Goal: Find contact information: Find contact information

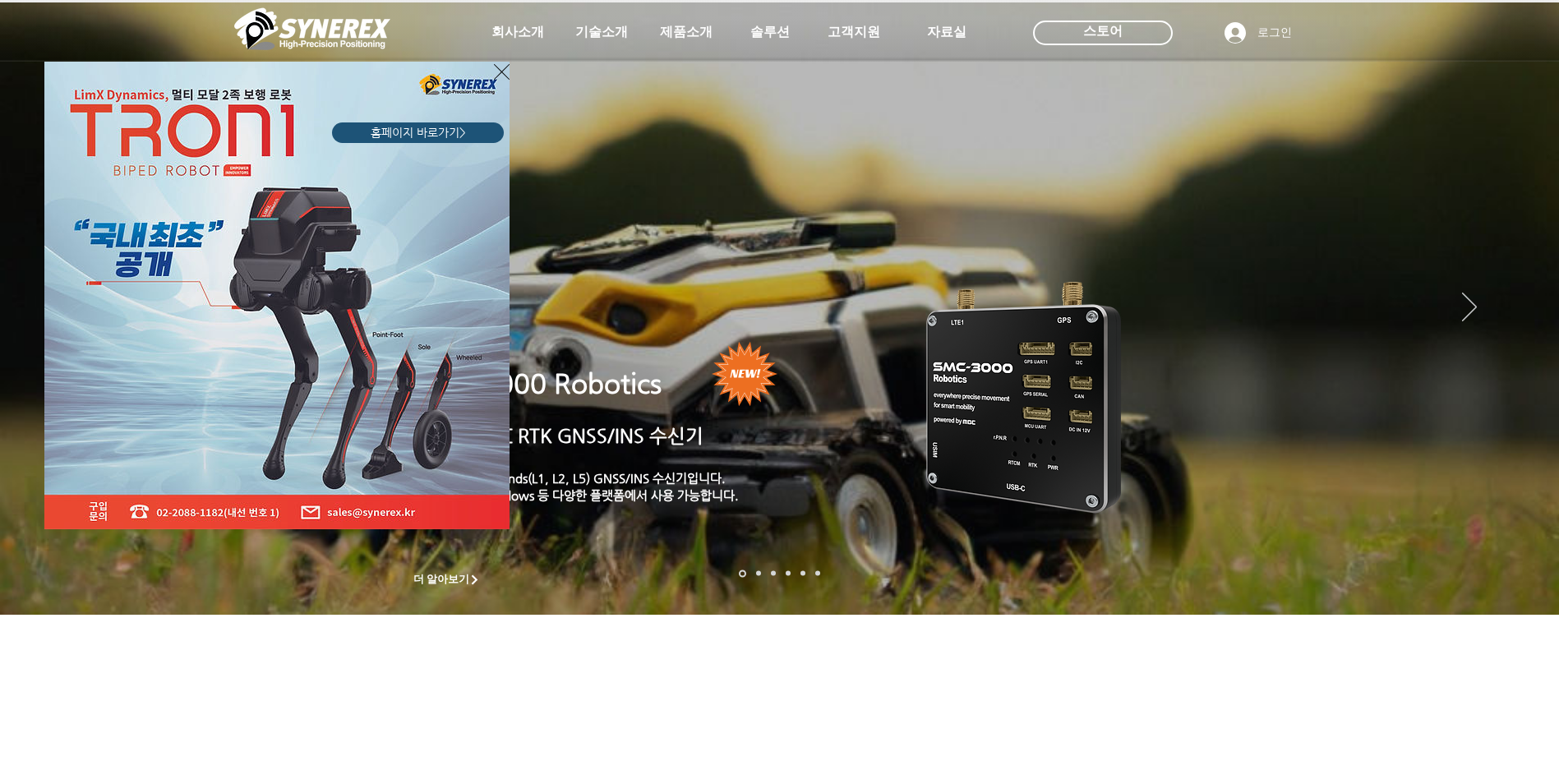
click at [502, 68] on icon "사이트로 돌아가기" at bounding box center [501, 72] width 16 height 21
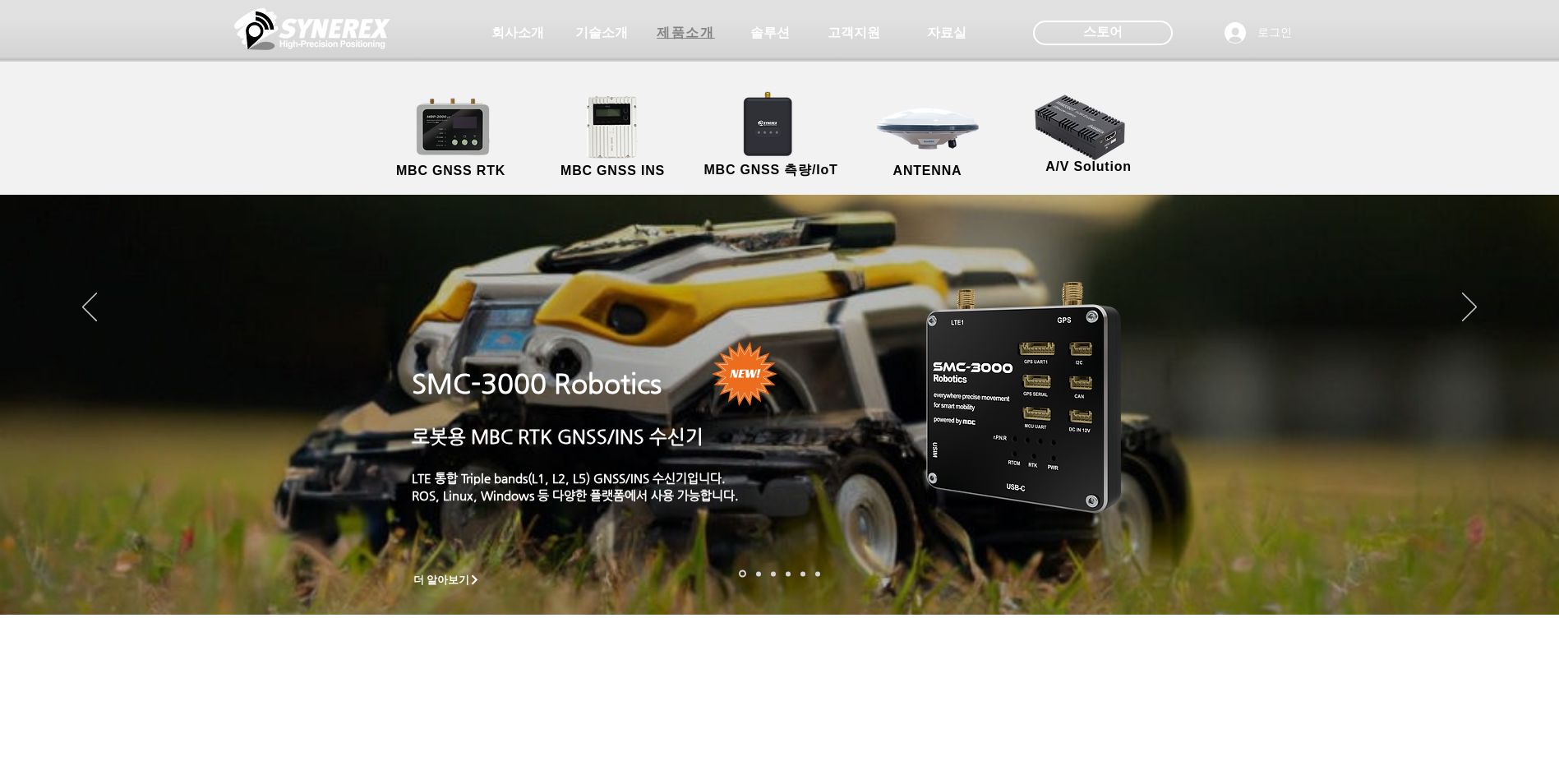
click at [700, 41] on span "제품소개" at bounding box center [686, 33] width 58 height 17
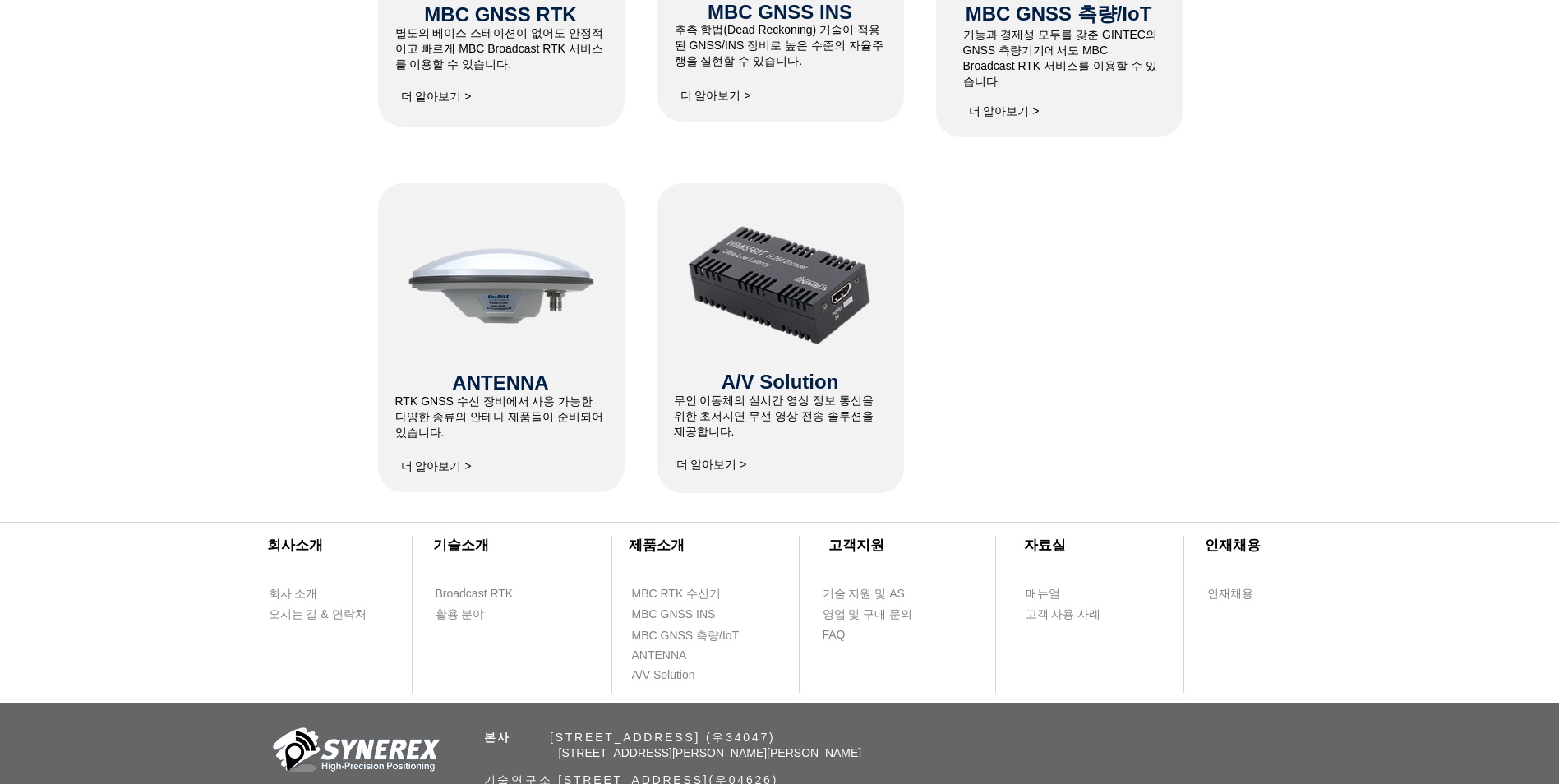
scroll to position [1068, 0]
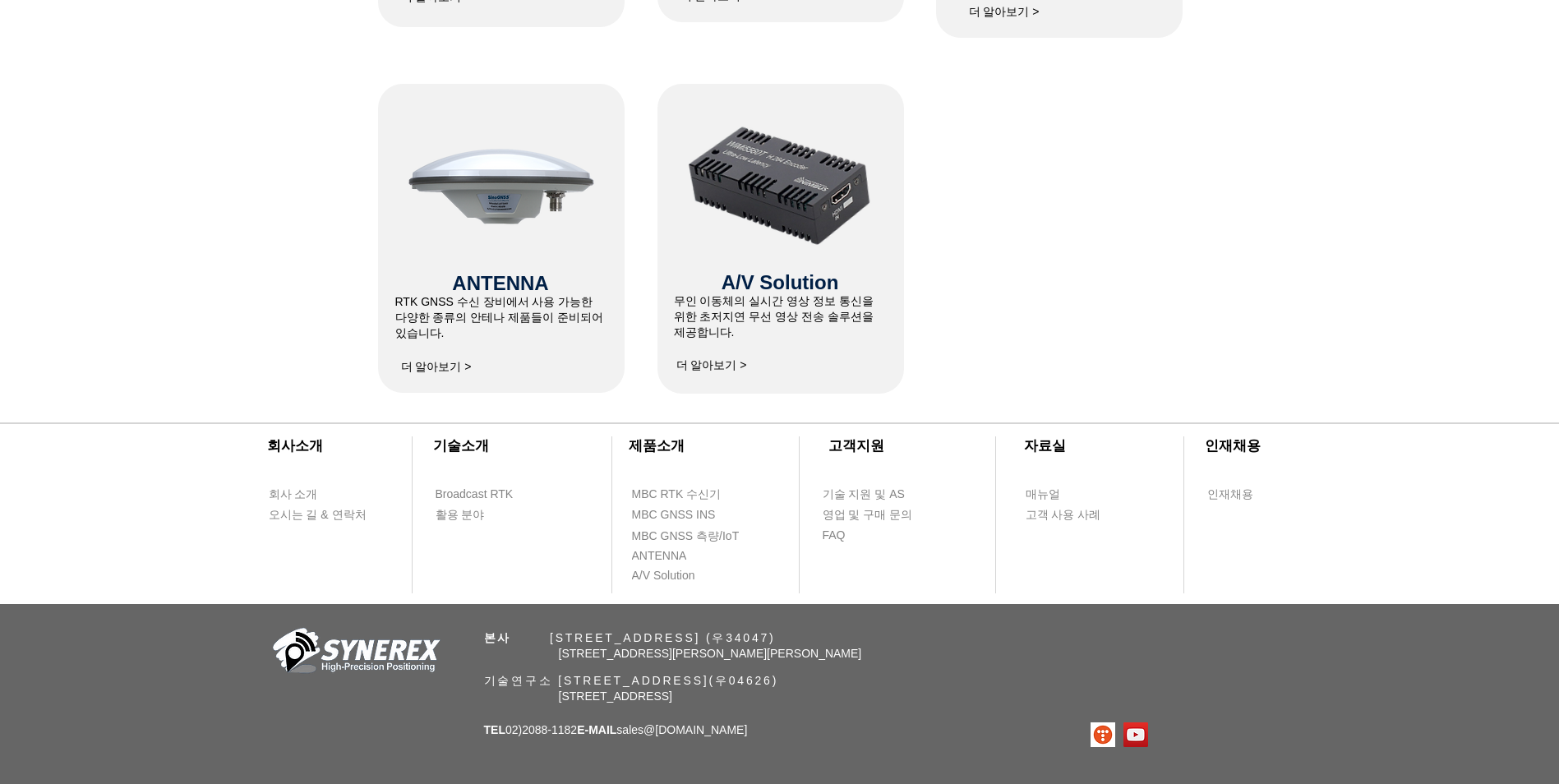
click at [1091, 201] on div at bounding box center [780, 44] width 1559 height 701
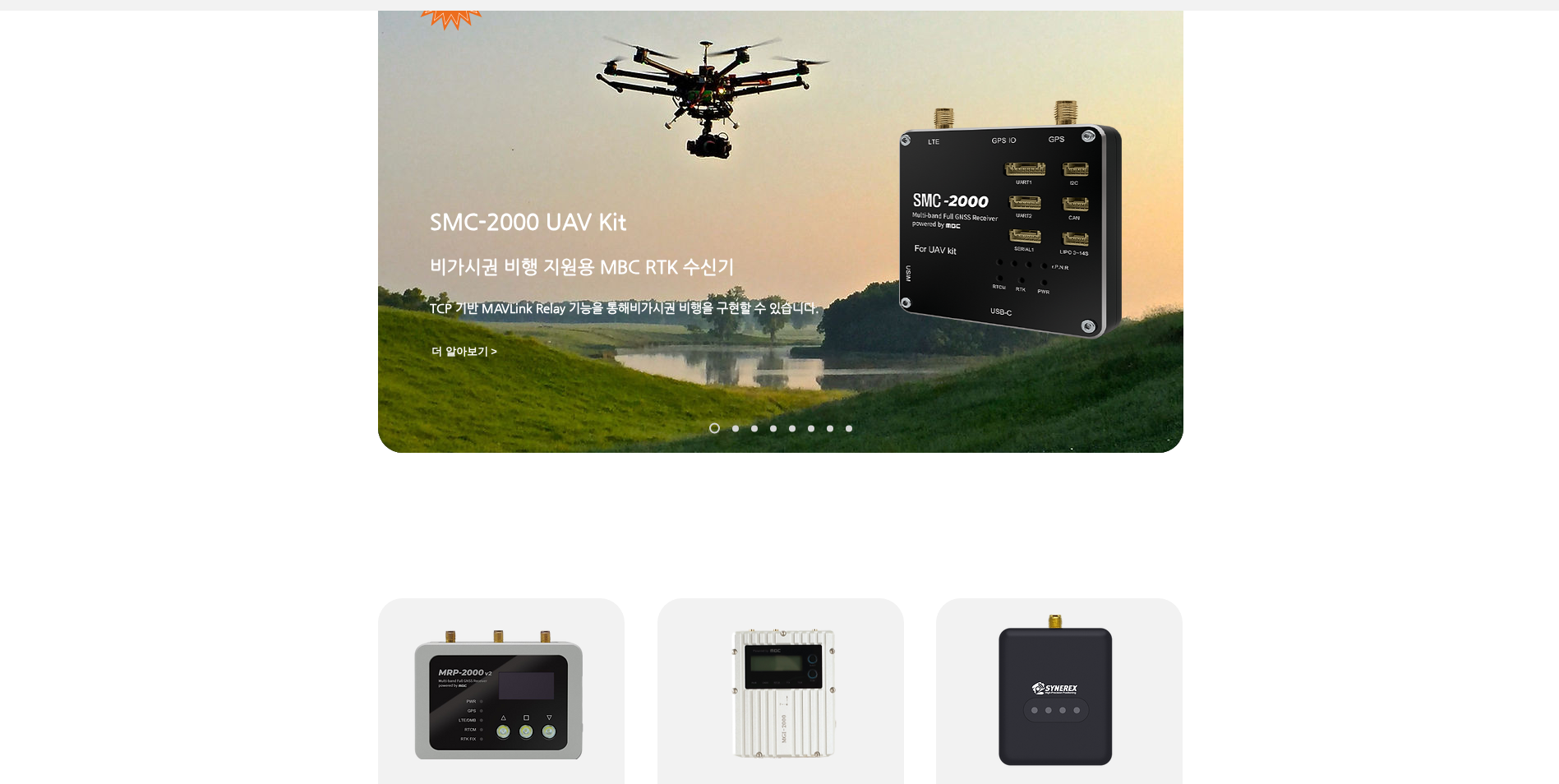
scroll to position [0, 0]
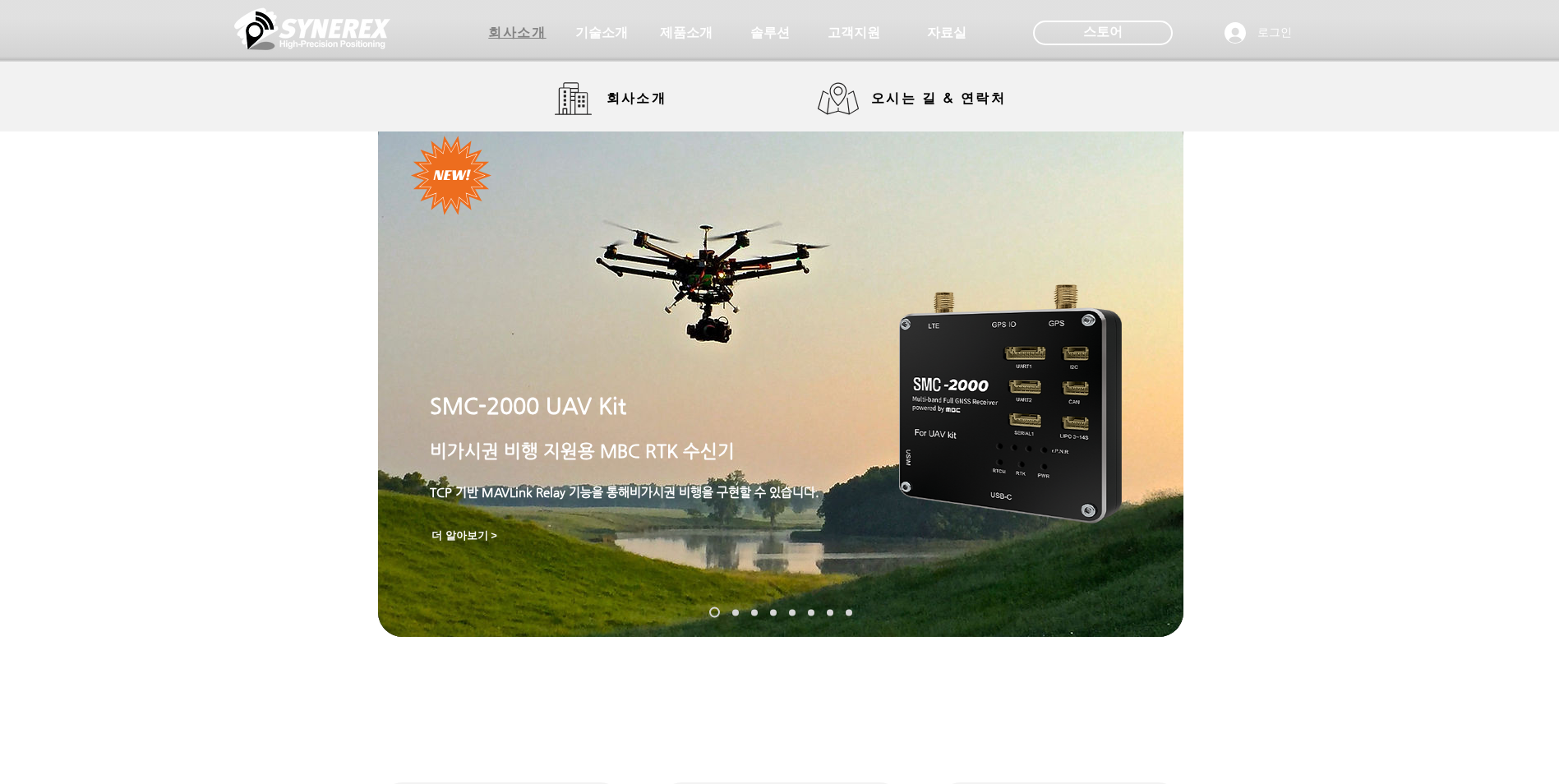
click at [509, 30] on span "회사소개" at bounding box center [517, 33] width 58 height 17
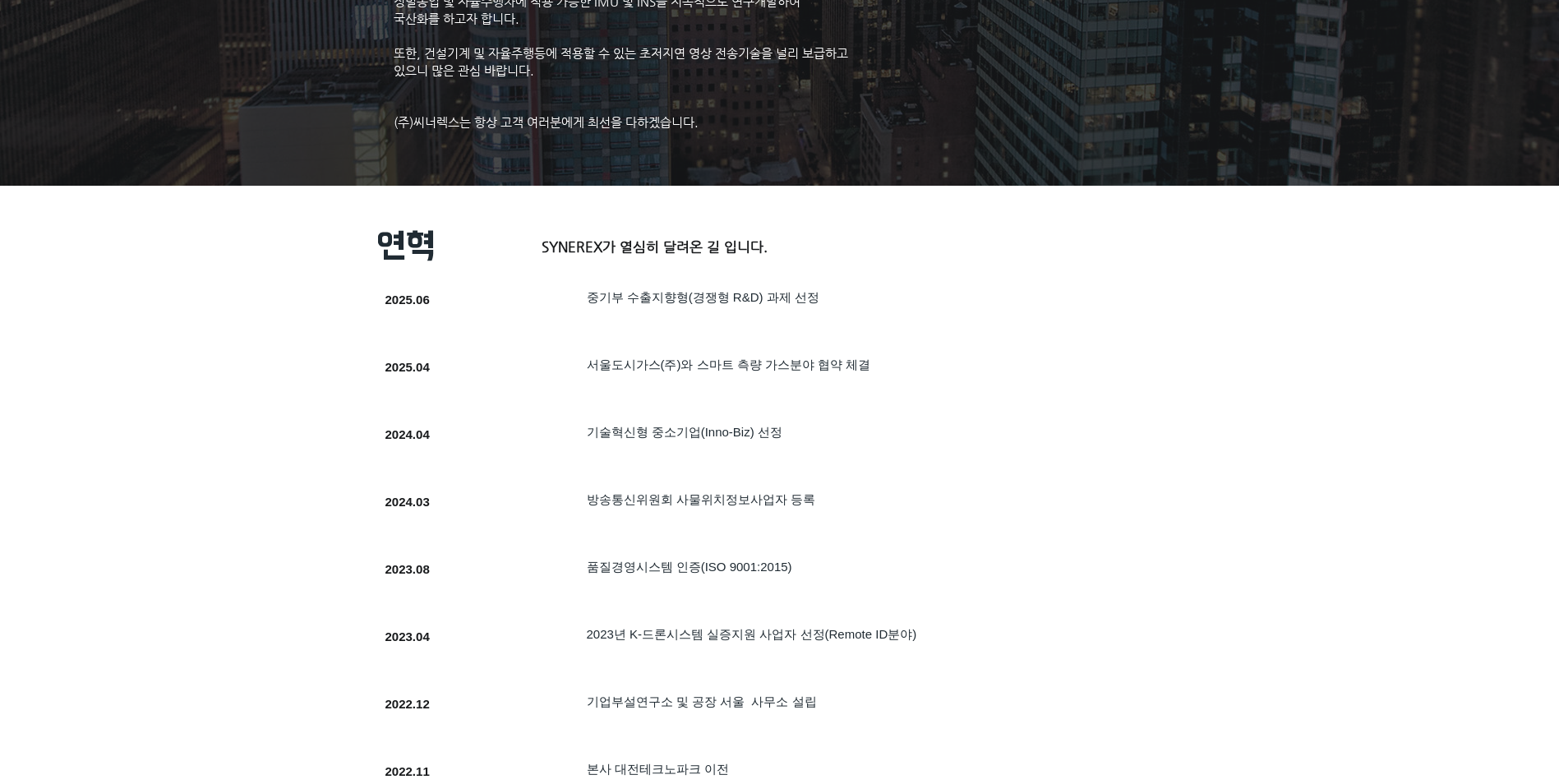
scroll to position [328, 0]
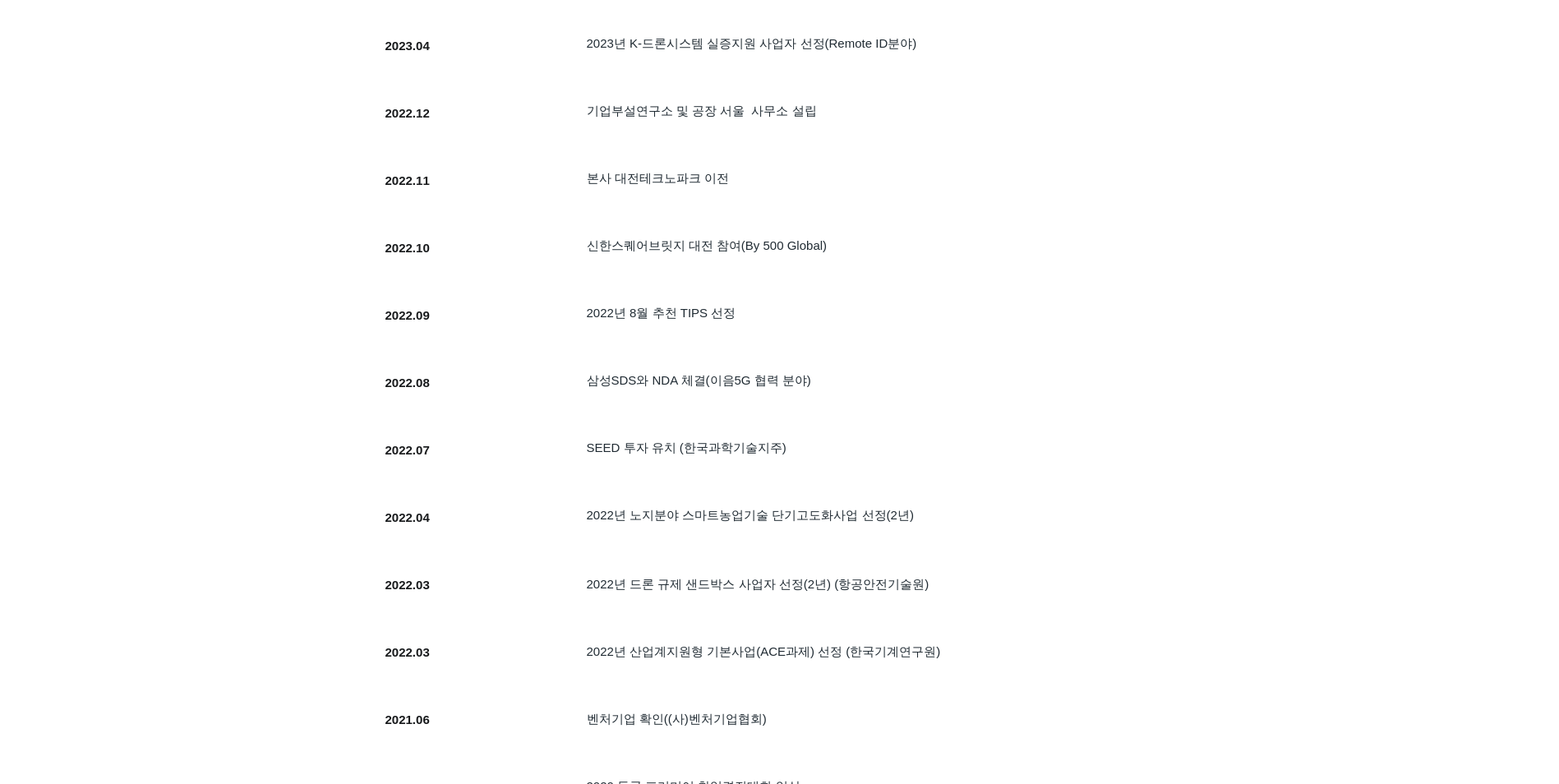
click at [243, 313] on div at bounding box center [780, 449] width 1559 height 1708
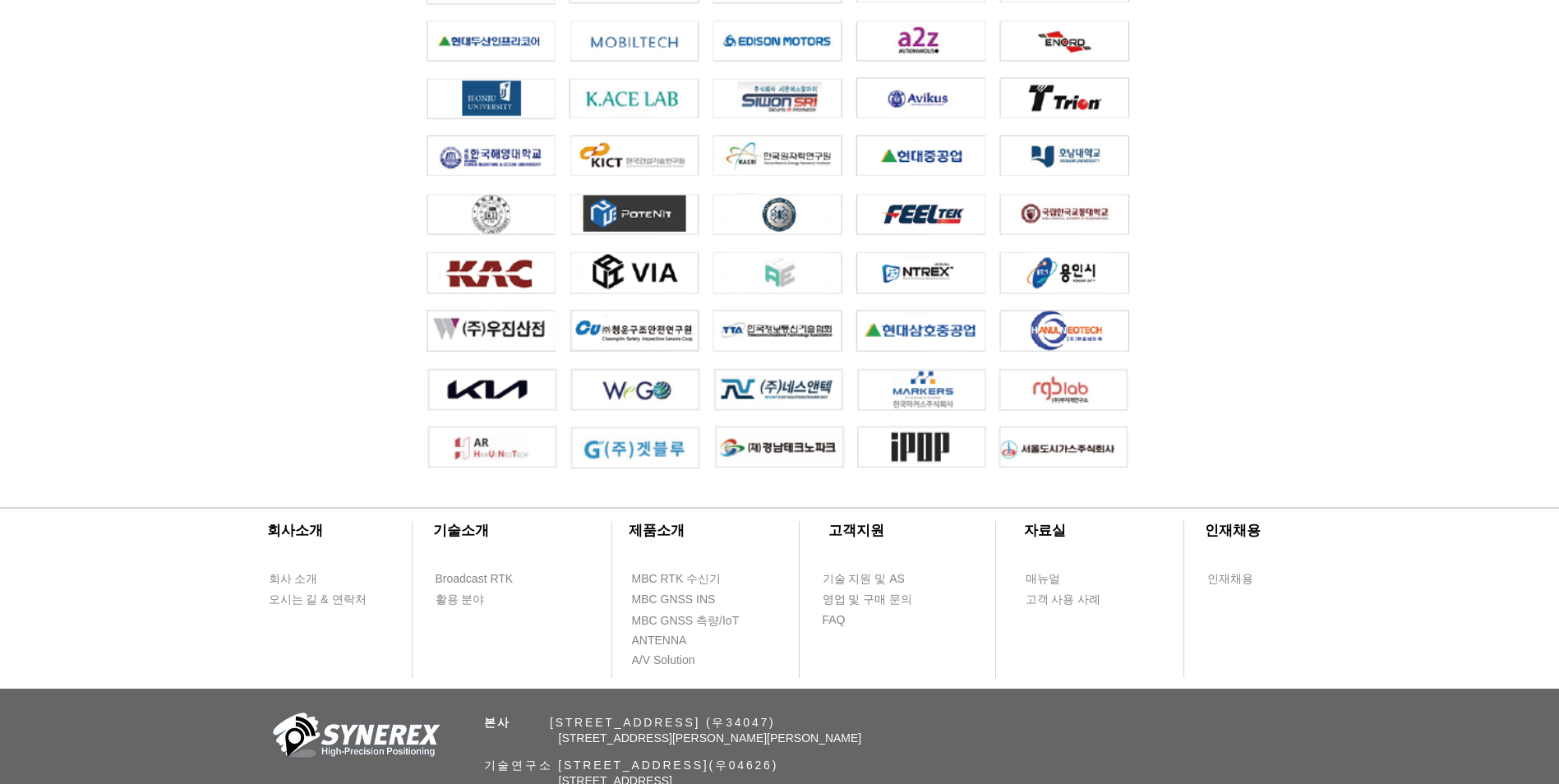
scroll to position [3612, 0]
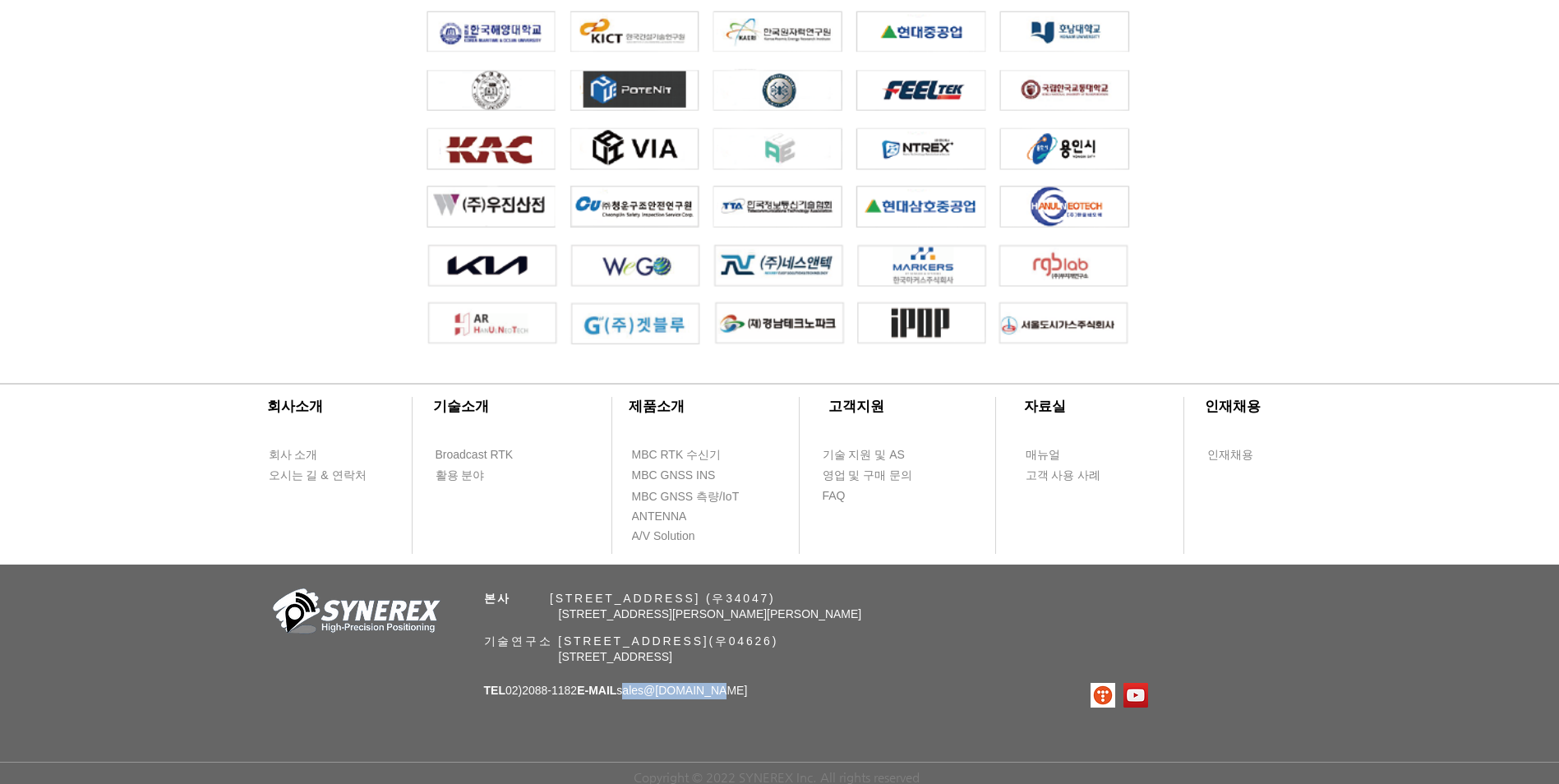
drag, startPoint x: 745, startPoint y: 686, endPoint x: 645, endPoint y: 696, distance: 100.5
click at [645, 696] on p "TEL 02)[PHONE_NUMBER] E-MAIL sales @[DOMAIN_NAME]" at bounding box center [616, 691] width 264 height 16
copy span "sales @[DOMAIN_NAME]"
drag, startPoint x: 584, startPoint y: 689, endPoint x: 514, endPoint y: 687, distance: 70.0
click at [514, 687] on span "TEL 02)[PHONE_NUMBER] E-MAIL sales @[DOMAIN_NAME]" at bounding box center [616, 690] width 264 height 13
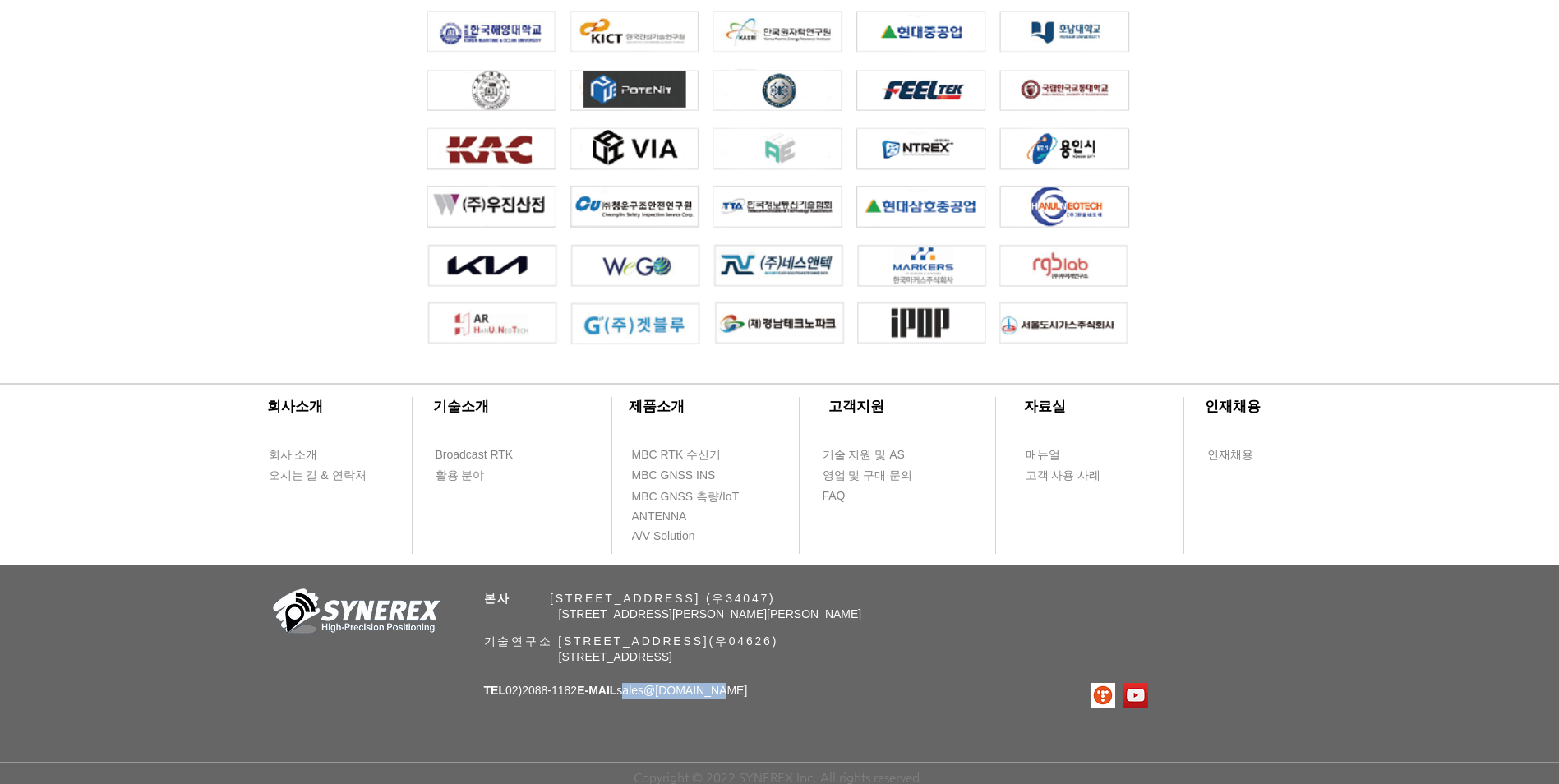
copy span "02)2088-1182"
